Goal: Find specific page/section: Find specific page/section

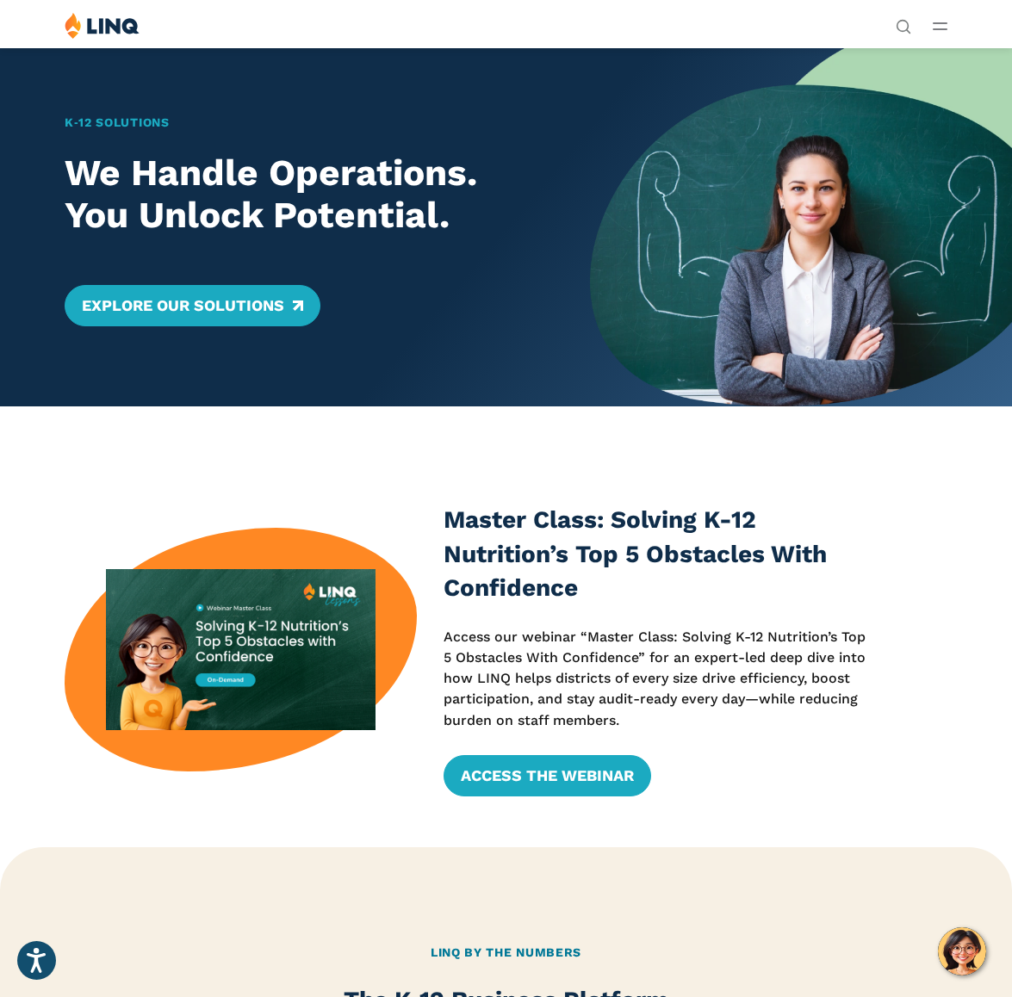
click at [944, 26] on icon "Open Main Menu" at bounding box center [940, 26] width 15 height 8
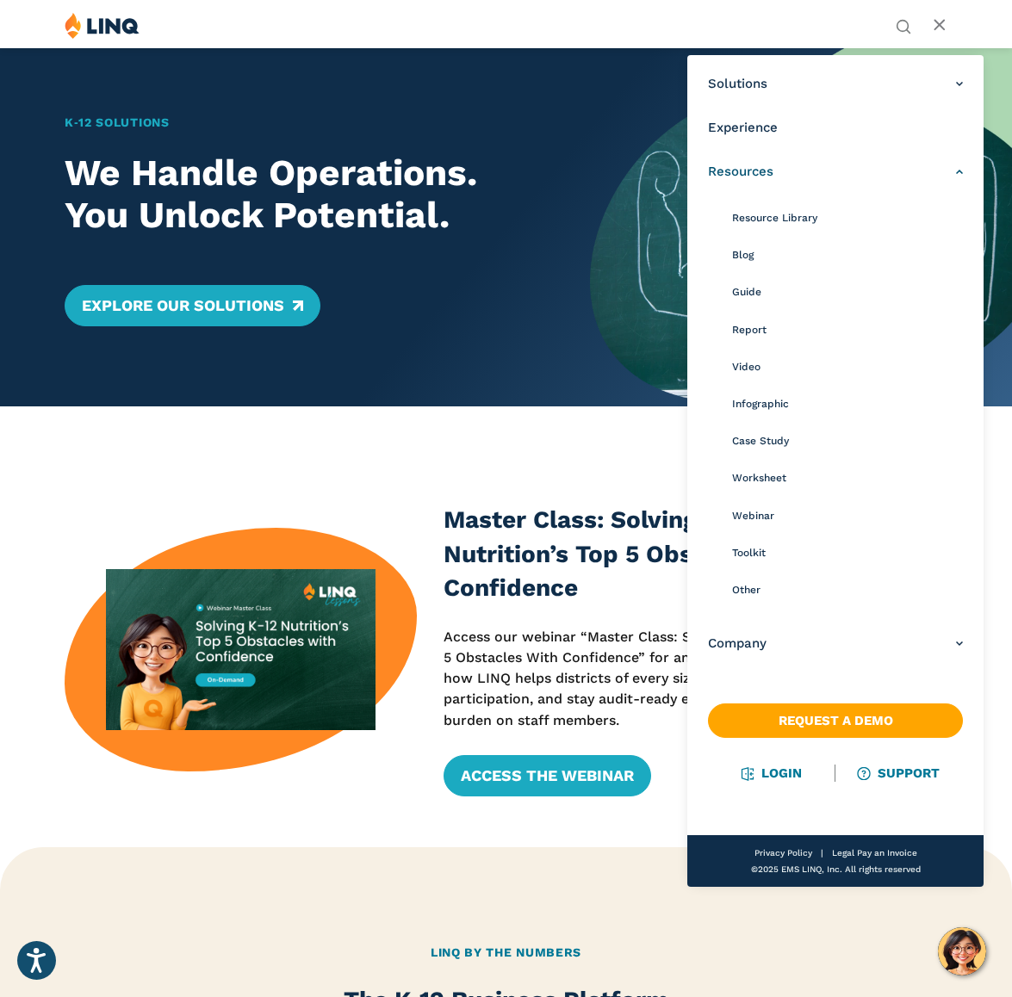
click at [769, 172] on span "Resources" at bounding box center [740, 172] width 65 height 18
click at [741, 172] on span "Resources" at bounding box center [740, 172] width 65 height 18
click at [751, 216] on span "Resource Library" at bounding box center [774, 218] width 85 height 12
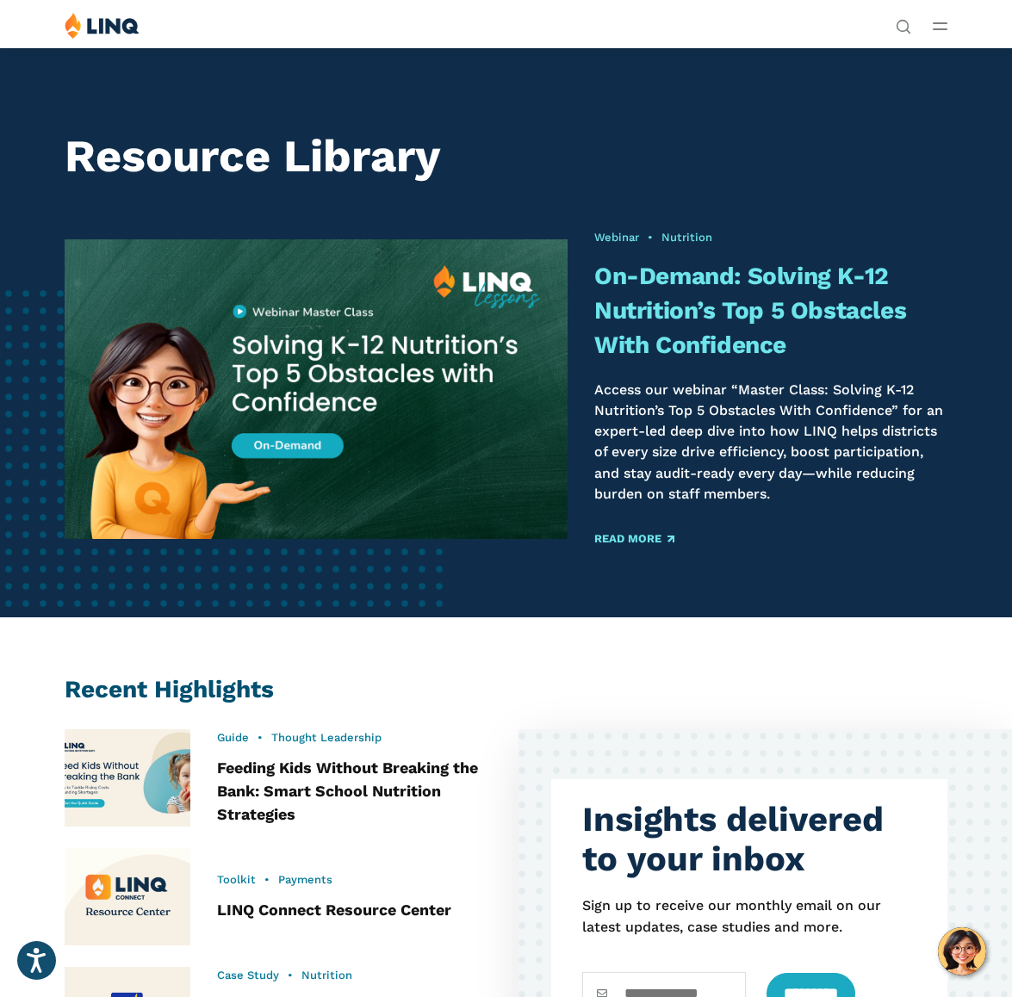
click at [836, 90] on header "Resource Library Webinar • Nutrition On-Demand: Solving K-12 Nutrition’s Top 5 …" at bounding box center [506, 332] width 1012 height 570
